Goal: Task Accomplishment & Management: Manage account settings

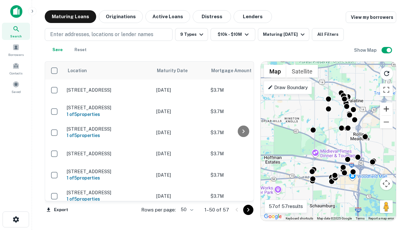
click at [386, 109] on button "Zoom in" at bounding box center [386, 109] width 13 height 13
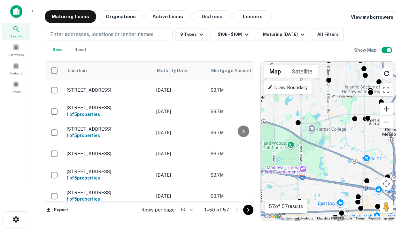
click at [386, 109] on button "Zoom in" at bounding box center [386, 109] width 13 height 13
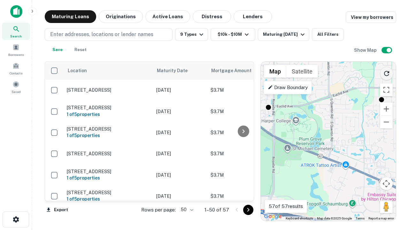
click at [387, 72] on icon "Reload search area" at bounding box center [387, 74] width 8 height 8
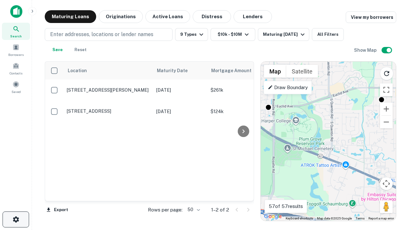
click at [16, 220] on icon "button" at bounding box center [16, 220] width 8 height 8
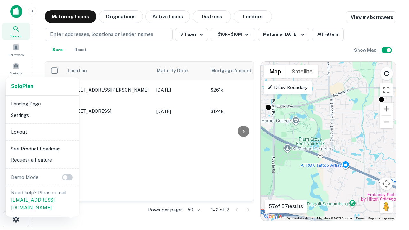
click at [42, 132] on li "Logout" at bounding box center [42, 132] width 68 height 12
